Goal: Transaction & Acquisition: Purchase product/service

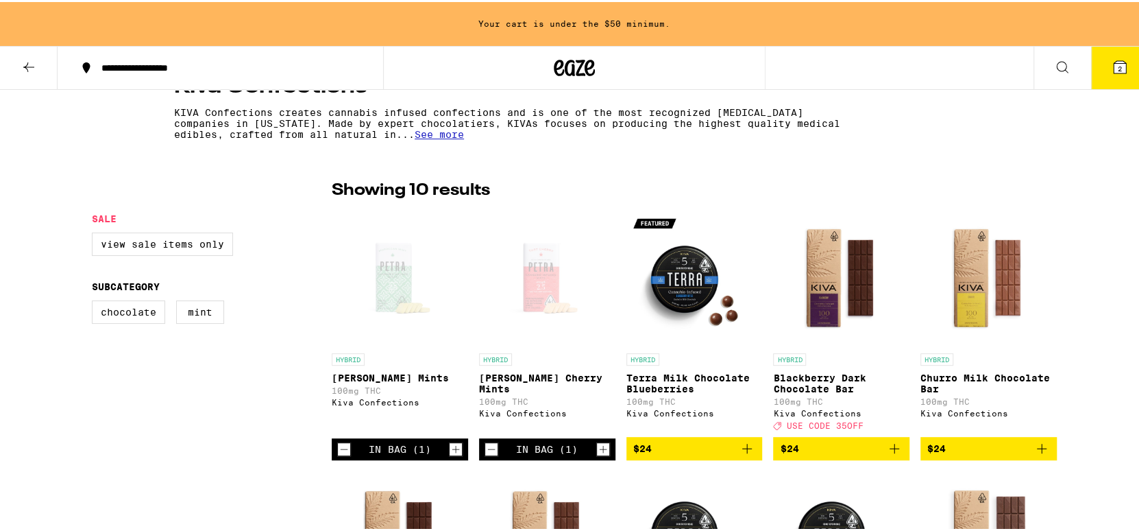
scroll to position [274, 0]
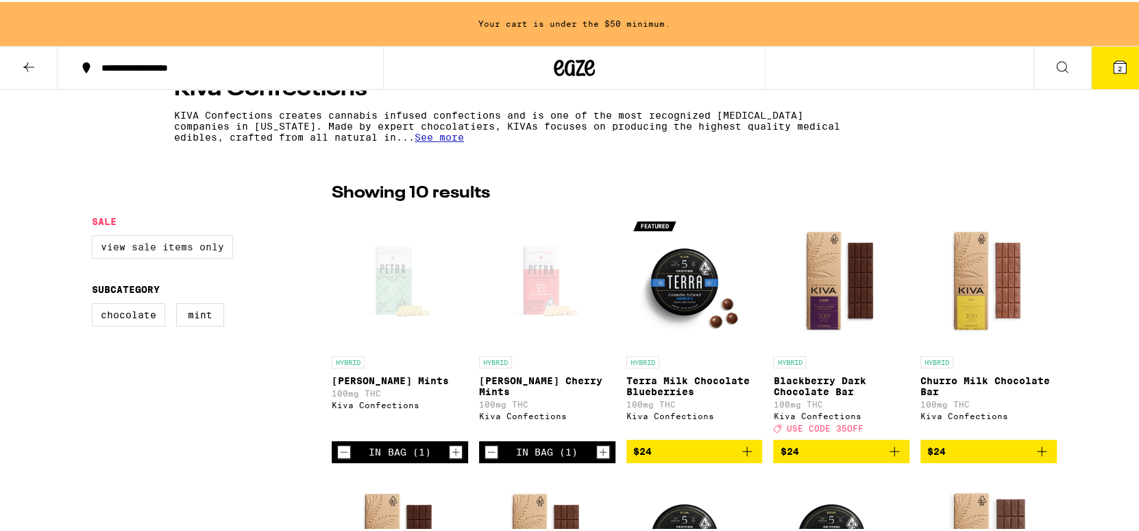
click at [125, 241] on label "View Sale Items Only" at bounding box center [162, 244] width 141 height 23
click at [95, 236] on input "View Sale Items Only" at bounding box center [95, 235] width 1 height 1
checkbox input "true"
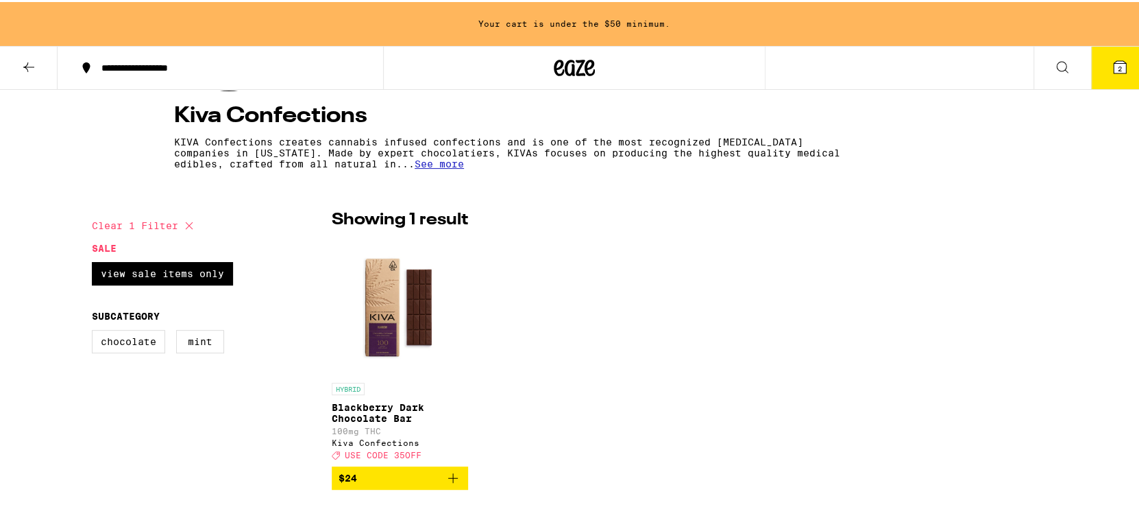
scroll to position [246, 0]
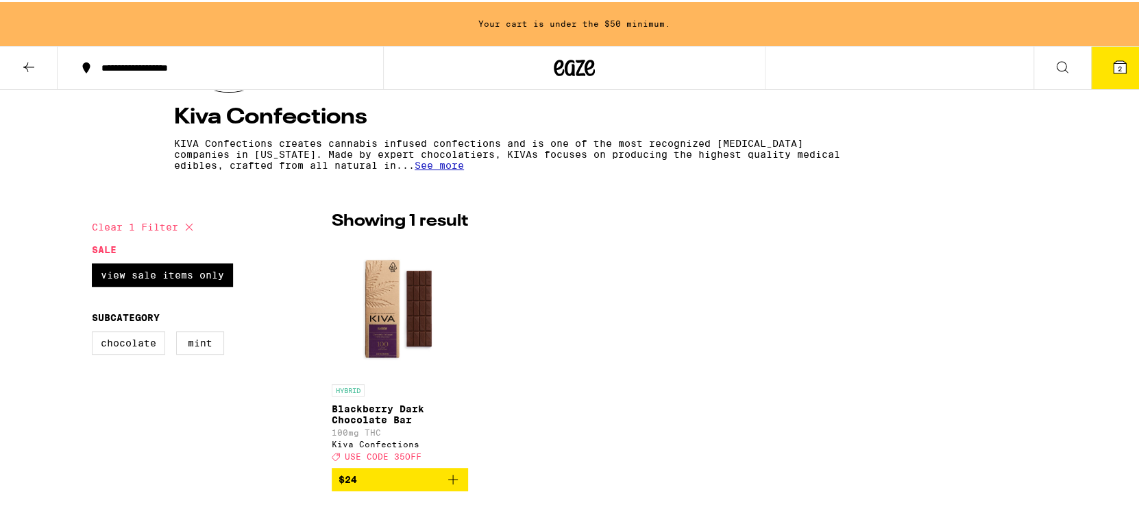
click at [12, 62] on button at bounding box center [29, 66] width 58 height 43
click at [21, 67] on icon at bounding box center [29, 65] width 16 height 16
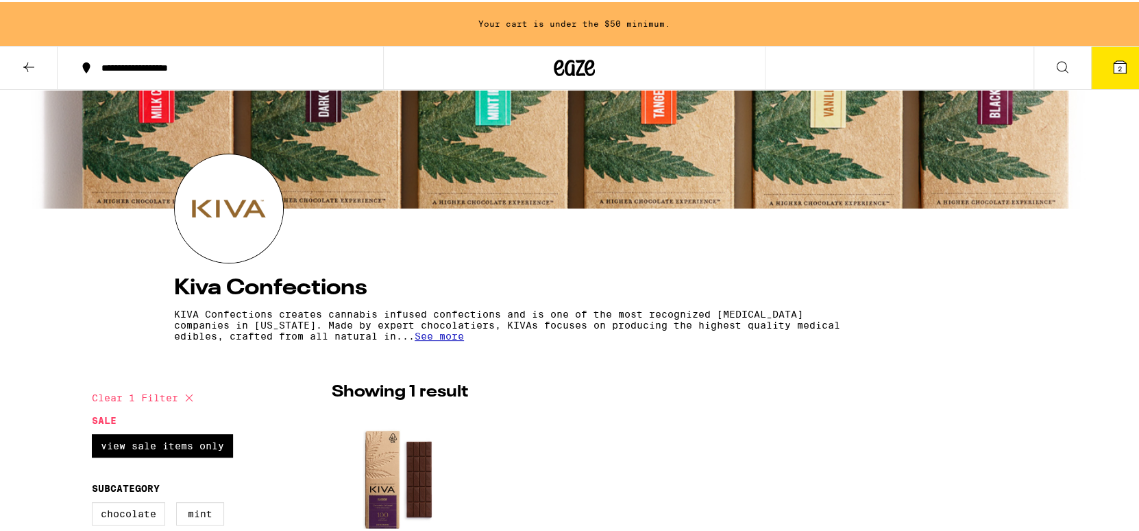
scroll to position [23, 0]
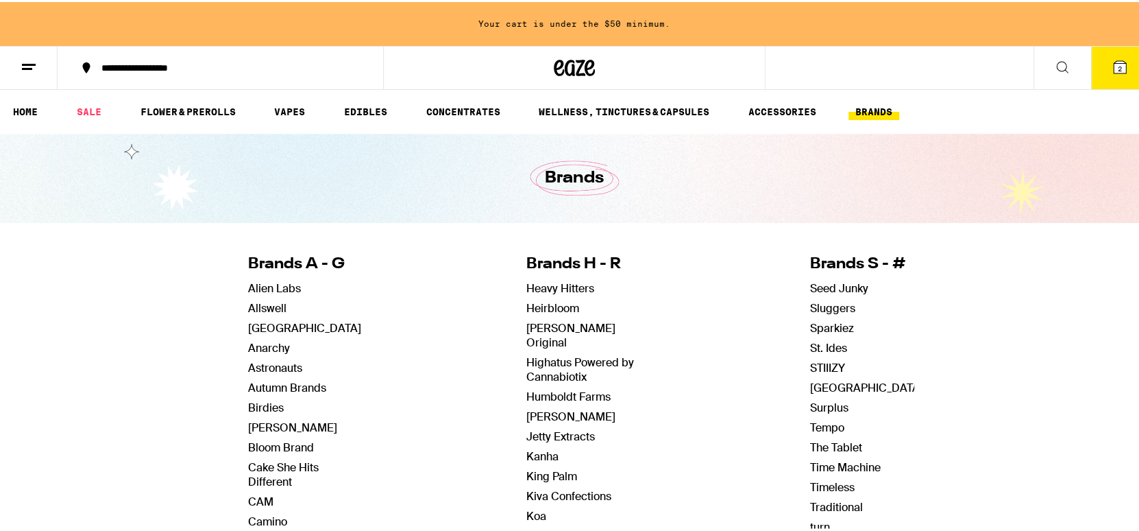
click at [29, 73] on button at bounding box center [29, 66] width 58 height 43
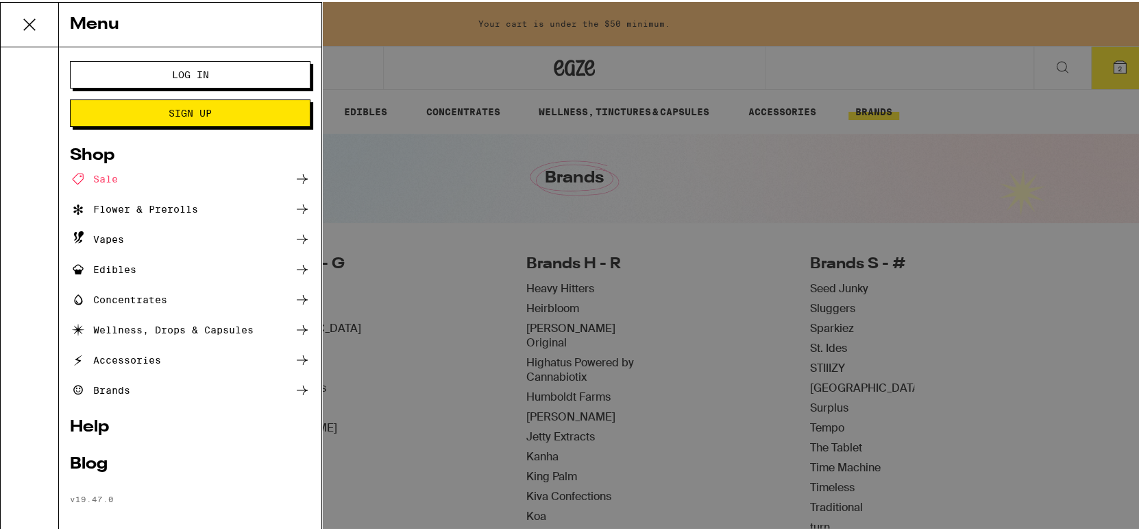
click at [475, 126] on div "Menu Log In Sign Up Shop Sale Flower & Prerolls Vapes Edibles Concentrates Well…" at bounding box center [574, 265] width 1149 height 531
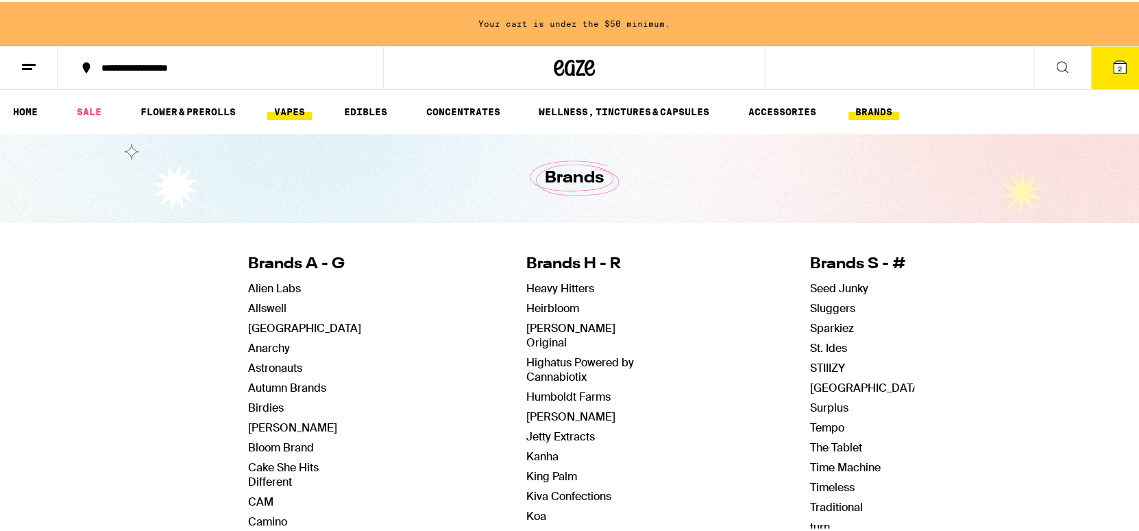
click at [298, 118] on link "VAPES" at bounding box center [289, 109] width 45 height 16
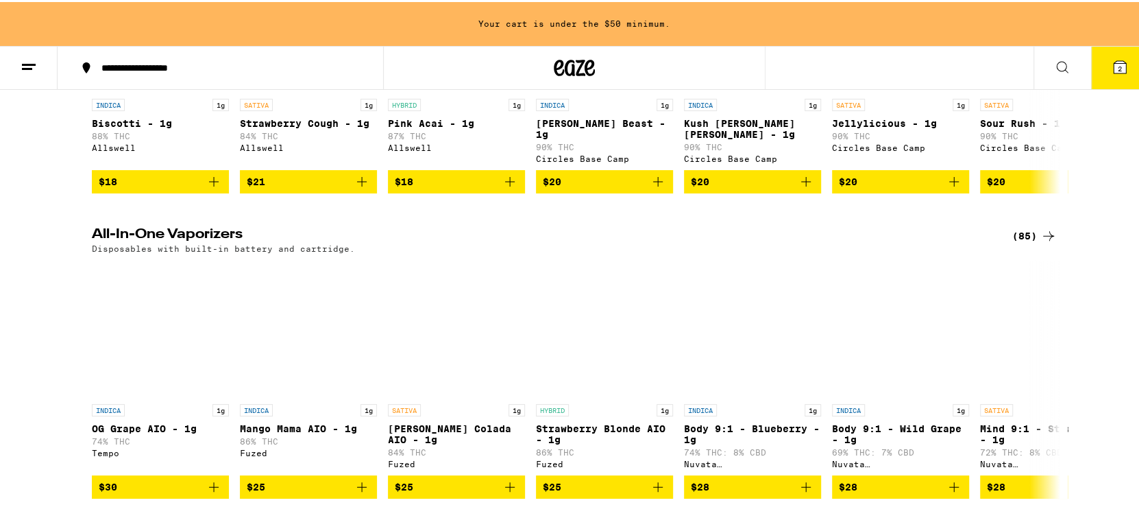
scroll to position [634, 0]
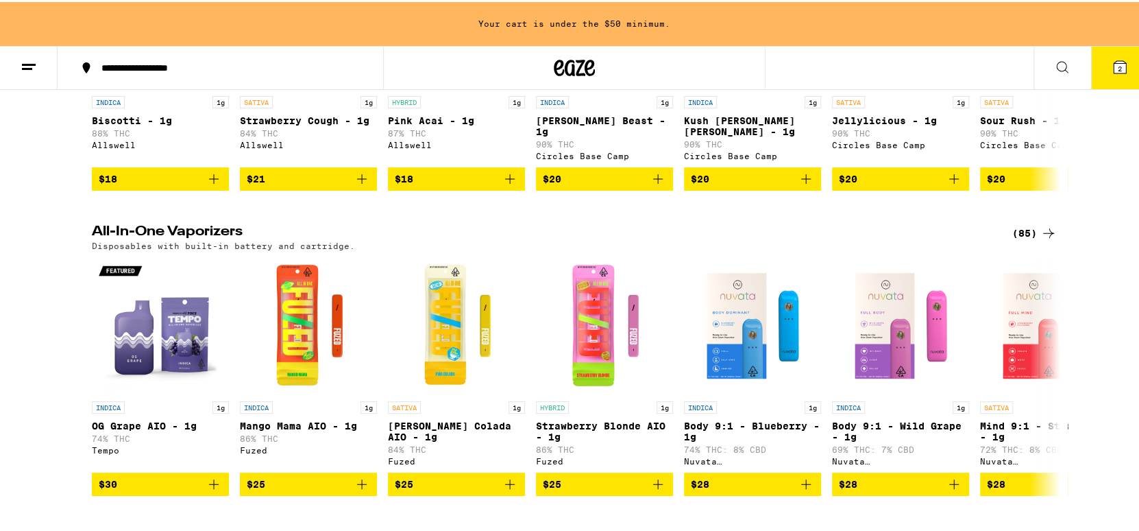
click at [1026, 232] on div "(85)" at bounding box center [1035, 231] width 45 height 16
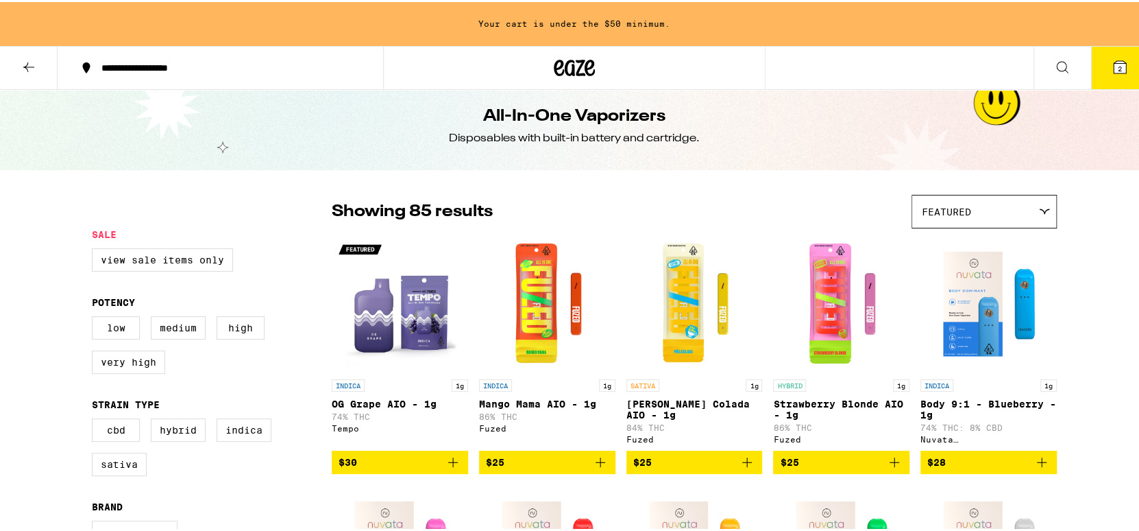
scroll to position [10, 0]
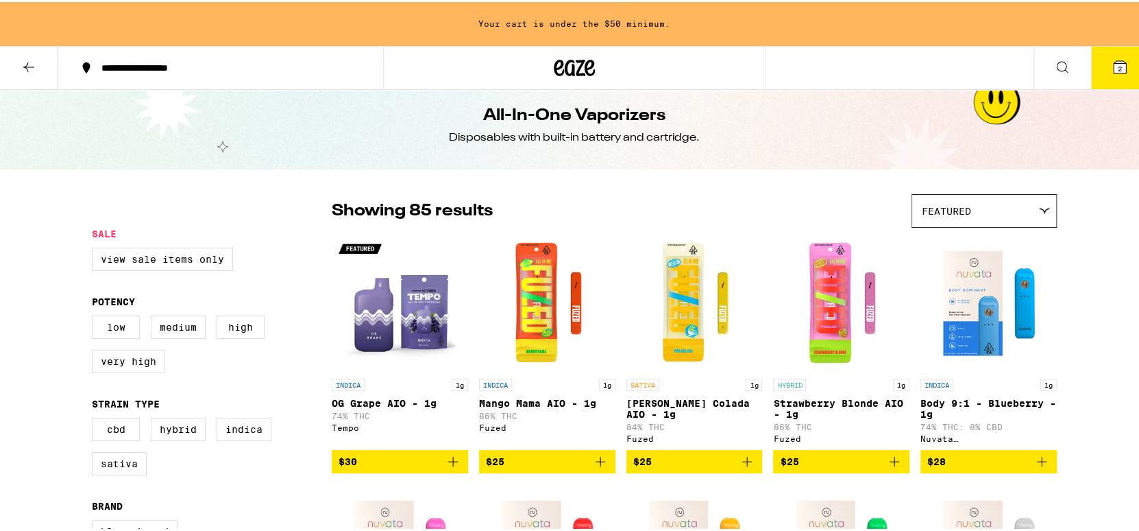
click at [1005, 206] on div "Featured" at bounding box center [984, 209] width 144 height 32
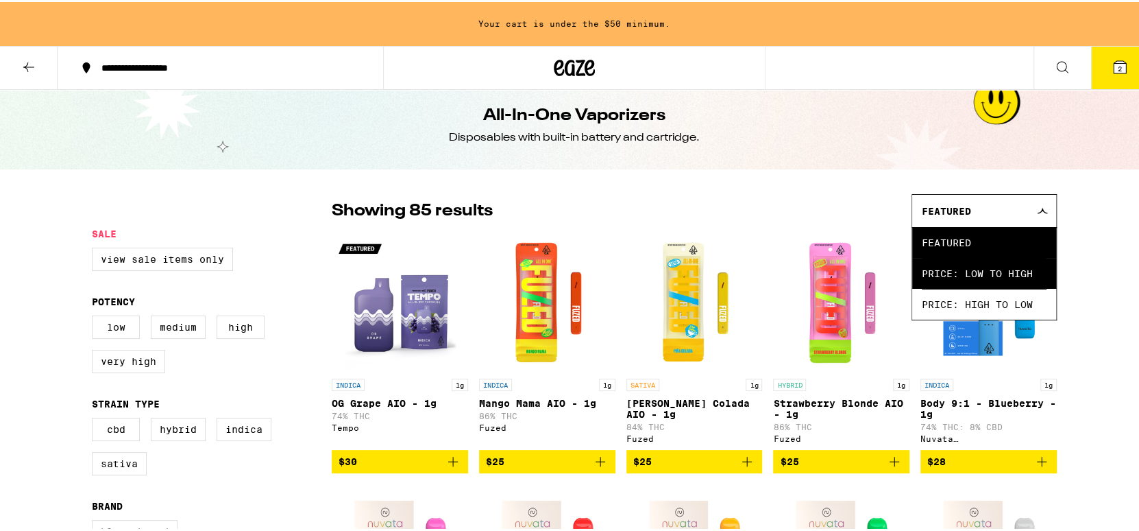
click at [1006, 269] on span "Price: Low to High" at bounding box center [984, 271] width 125 height 31
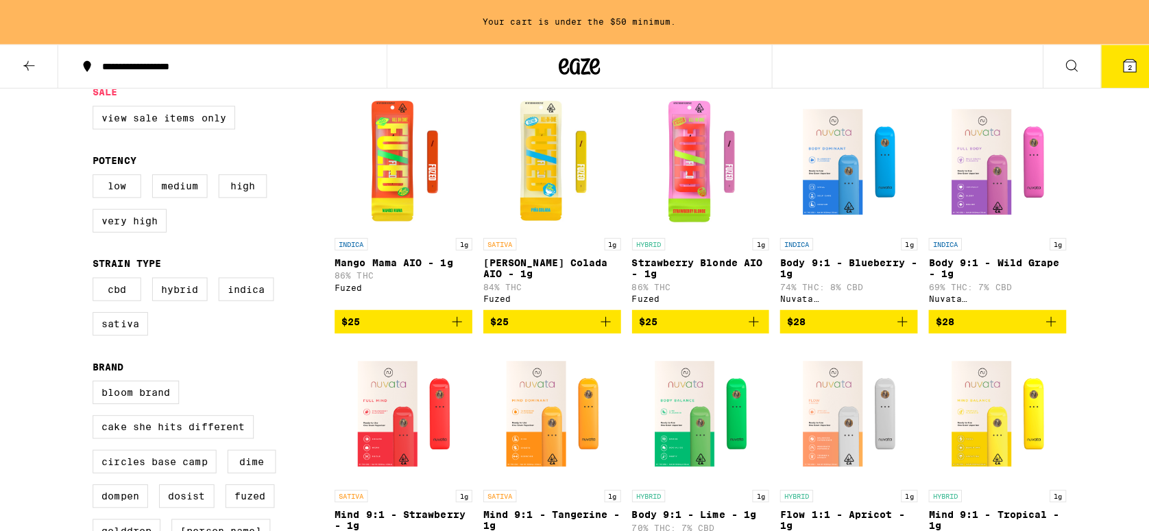
scroll to position [150, 0]
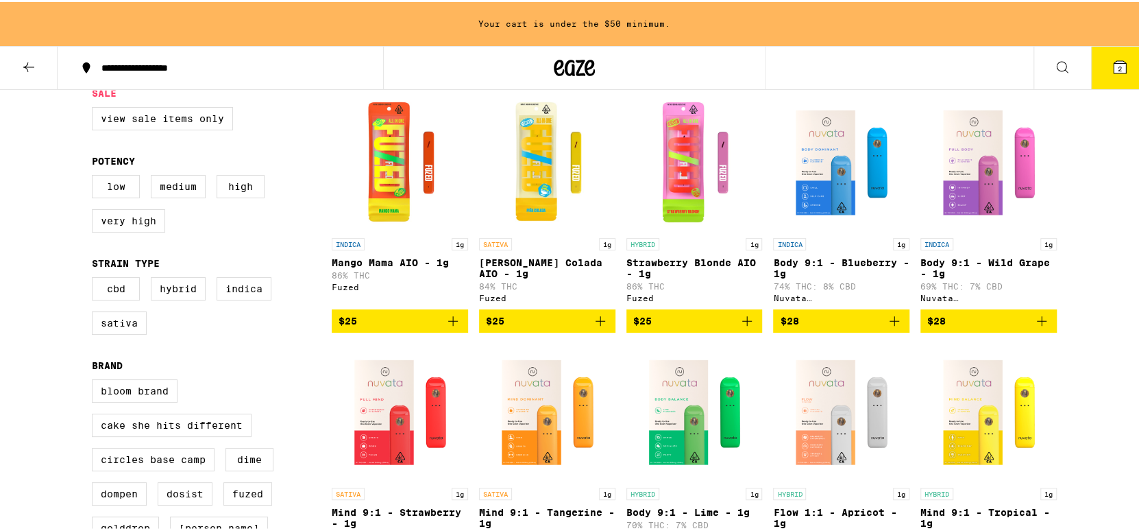
click at [433, 265] on p "Mango Mama AIO - 1g" at bounding box center [400, 260] width 136 height 11
